Goal: Task Accomplishment & Management: Manage account settings

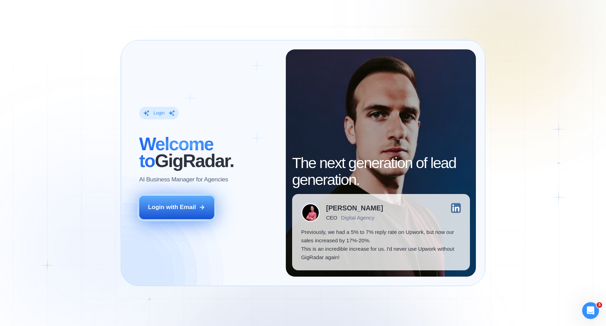
click at [177, 213] on button "Login with Email" at bounding box center [176, 207] width 75 height 23
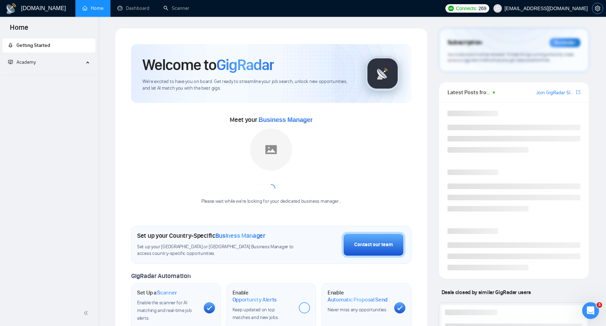
click at [599, 8] on icon "setting" at bounding box center [596, 9] width 5 height 6
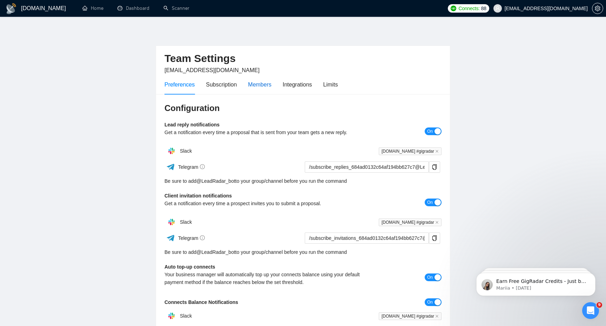
click at [255, 86] on div "Members" at bounding box center [259, 84] width 23 height 9
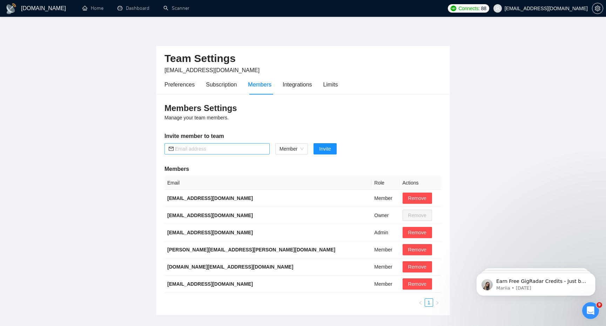
click at [214, 146] on input "text" at bounding box center [220, 149] width 90 height 8
paste input "muktar.olawuwo@grona.tech"
click at [288, 149] on span "Member" at bounding box center [291, 149] width 24 height 11
type input "muktar.olawuwo@grona.tech"
click at [365, 127] on div "Members Settings Manage your team members. Invite member to team muktar.olawuwo…" at bounding box center [303, 204] width 294 height 221
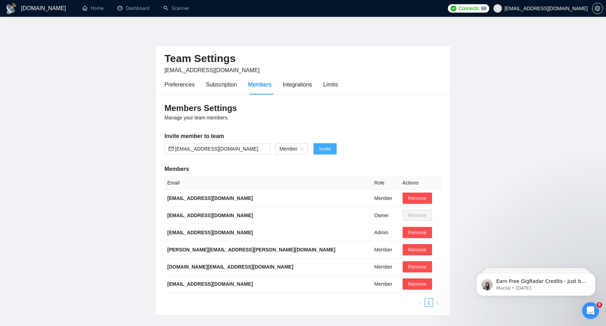
click at [327, 151] on span "Invite" at bounding box center [325, 149] width 12 height 8
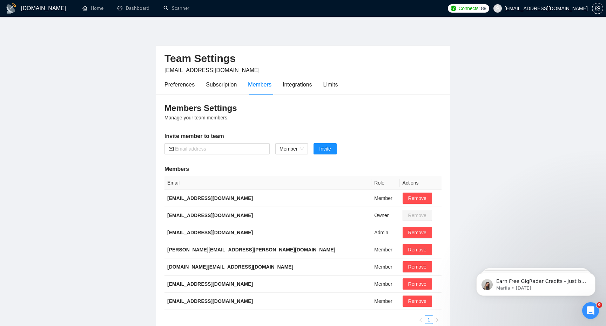
click at [47, 121] on main "Team Settings ceo@grona.tech Preferences Subscription Members Integrations Limi…" at bounding box center [302, 180] width 583 height 305
click at [90, 7] on link "Home" at bounding box center [92, 8] width 21 height 6
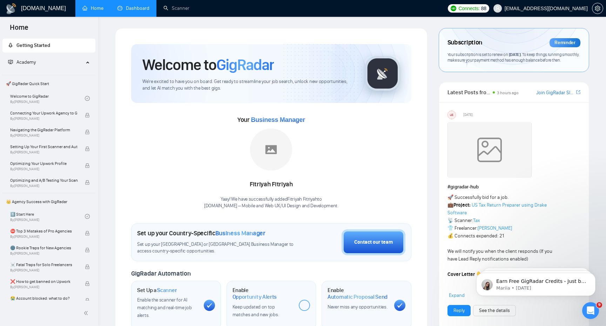
click at [134, 9] on link "Dashboard" at bounding box center [133, 8] width 32 height 6
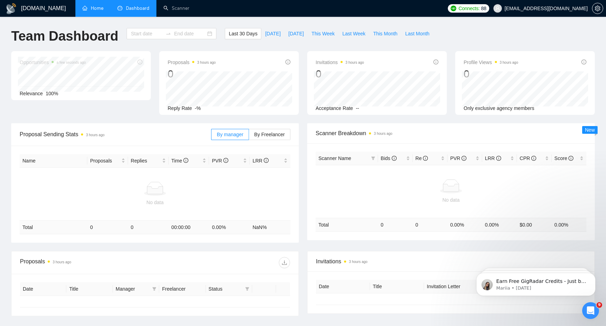
type input "2025-08-16"
type input "2025-09-15"
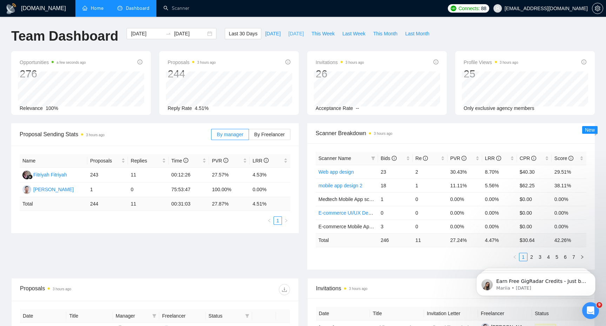
click at [291, 34] on span "Yesterday" at bounding box center [295, 34] width 15 height 8
type input "2025-09-14"
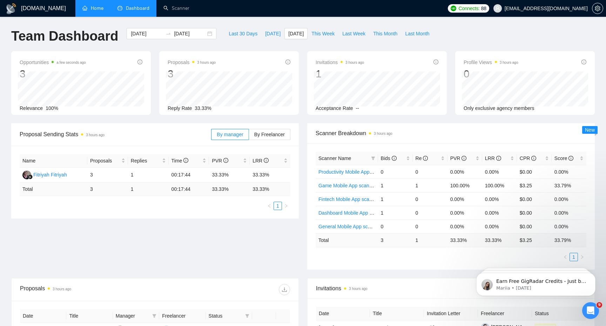
click at [179, 251] on div "Proposal Sending Stats 3 hours ago By manager By Freelancer Name Proposals Repl…" at bounding box center [303, 200] width 592 height 155
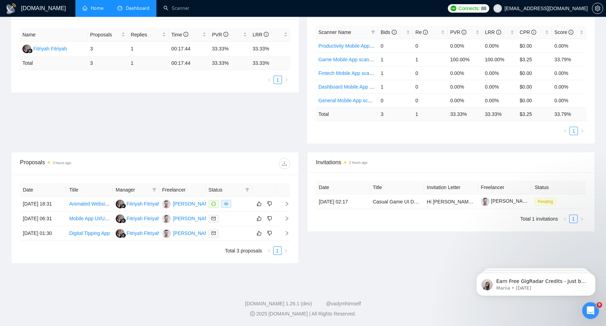
scroll to position [132, 0]
click at [138, 12] on li "Dashboard" at bounding box center [133, 8] width 46 height 17
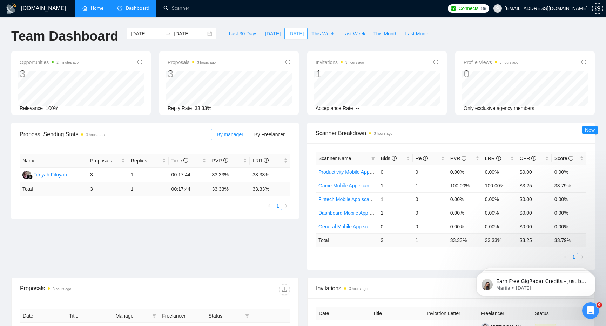
click at [291, 33] on span "Yesterday" at bounding box center [295, 34] width 15 height 8
click at [319, 34] on span "This Week" at bounding box center [322, 34] width 23 height 8
type input "2025-09-15"
type input "2025-09-21"
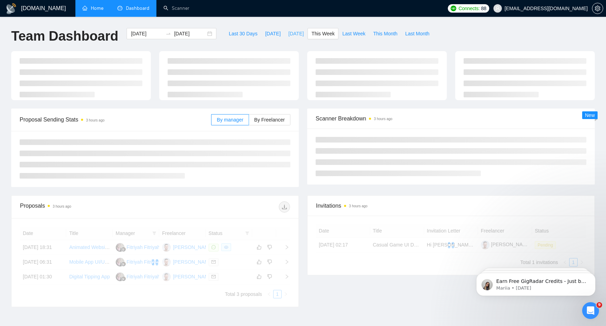
click at [292, 36] on span "Yesterday" at bounding box center [295, 34] width 15 height 8
type input "2025-09-14"
